Goal: Transaction & Acquisition: Obtain resource

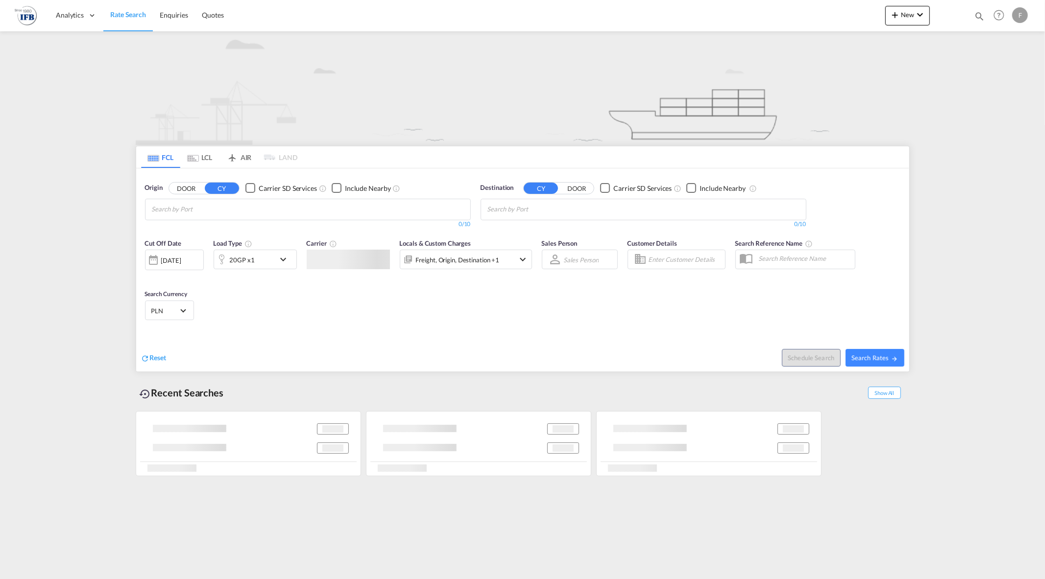
click at [228, 213] on input "Chips input." at bounding box center [198, 210] width 93 height 16
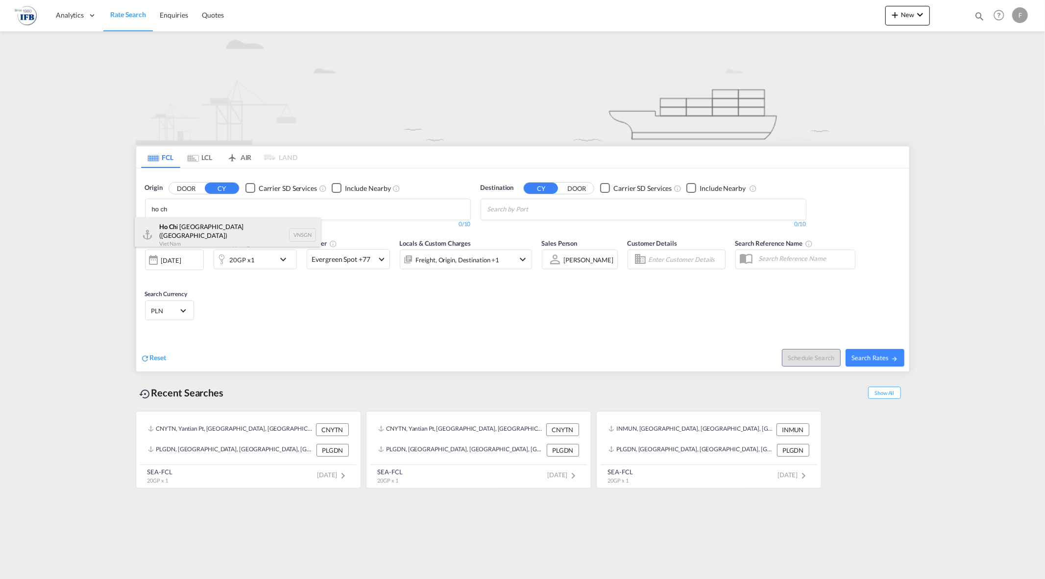
type input "ho ch"
click at [196, 235] on div "Ho Ch i [GEOGRAPHIC_DATA] ([GEOGRAPHIC_DATA]) Viet Nam VNSGN" at bounding box center [228, 234] width 186 height 35
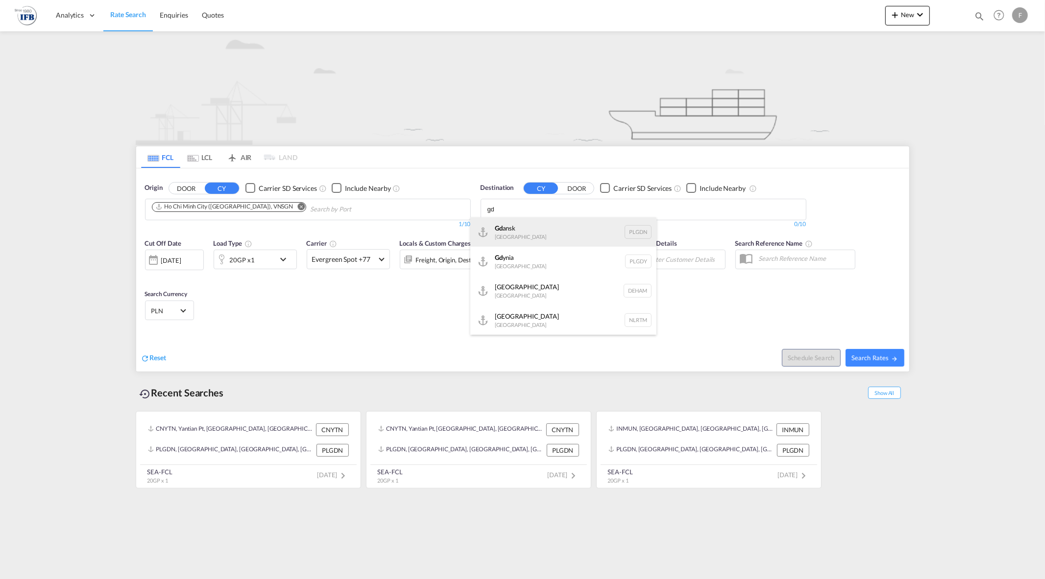
type input "gd"
click at [525, 232] on div "Gd ansk [GEOGRAPHIC_DATA] PLGDN" at bounding box center [563, 231] width 186 height 29
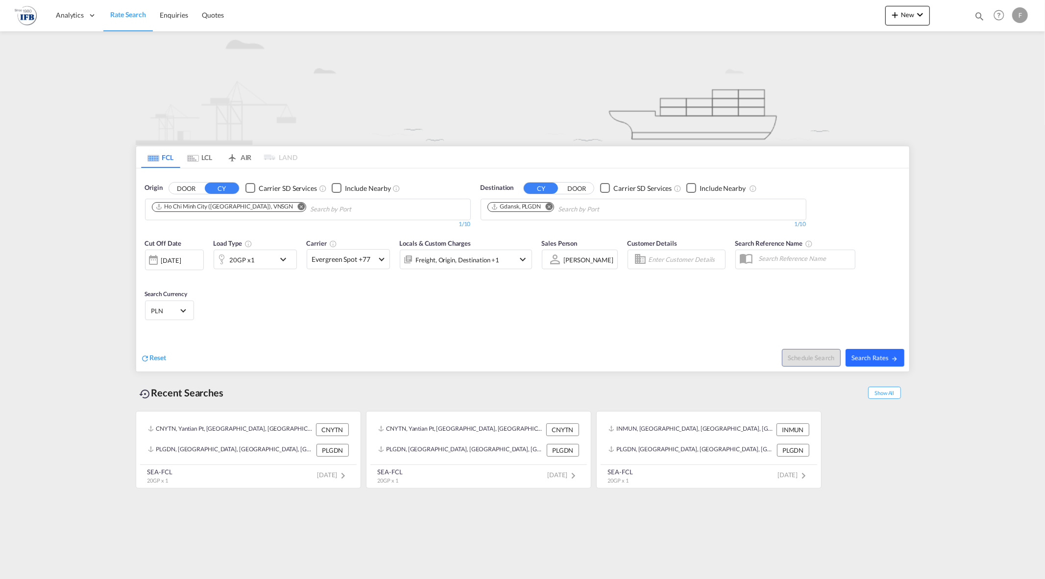
click at [869, 364] on button "Search Rates" at bounding box center [874, 358] width 59 height 18
type input "VNSGN to PLGDN / [DATE]"
